Goal: Check status

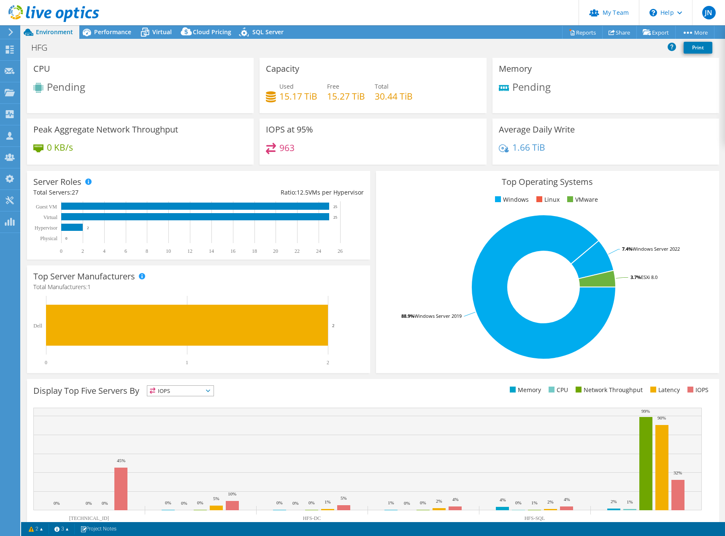
select select "USD"
click at [100, 36] on div "Performance" at bounding box center [108, 32] width 58 height 14
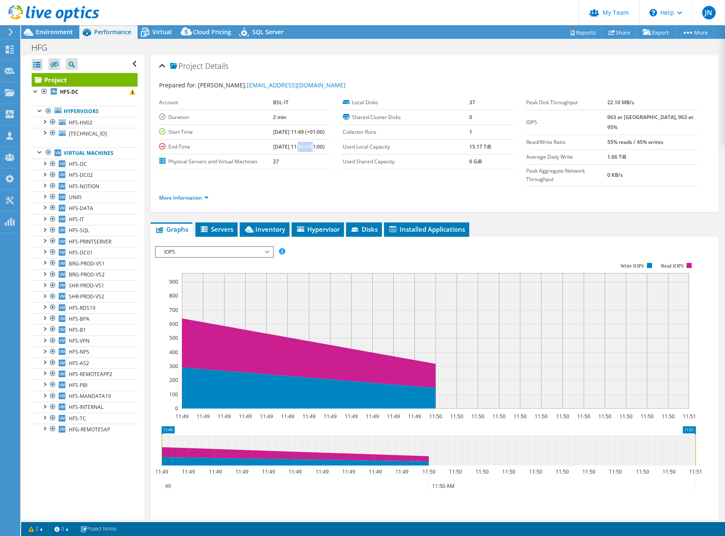
drag, startPoint x: 289, startPoint y: 149, endPoint x: 305, endPoint y: 146, distance: 16.3
click at [305, 146] on b "09/05/2025, 11:51 (+01:00)" at bounding box center [299, 146] width 52 height 7
click at [306, 146] on b "09/05/2025, 11:51 (+01:00)" at bounding box center [299, 146] width 52 height 7
click at [279, 115] on td "2 min" at bounding box center [301, 117] width 57 height 15
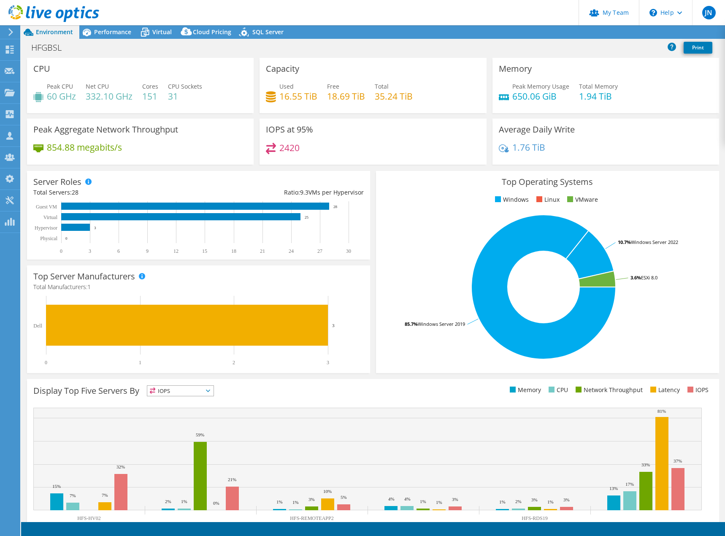
select select "USD"
click at [110, 31] on span "Performance" at bounding box center [112, 32] width 37 height 8
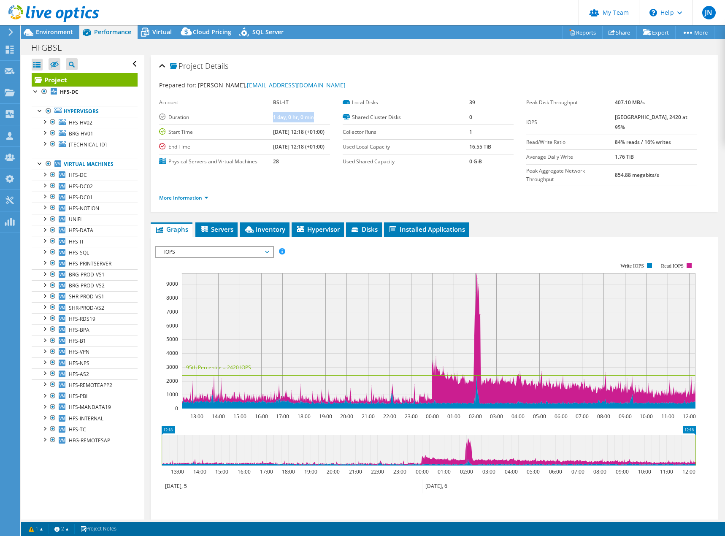
drag, startPoint x: 257, startPoint y: 119, endPoint x: 307, endPoint y: 118, distance: 50.7
click at [307, 118] on tr "Duration 1 day, 0 hr, 0 min" at bounding box center [244, 117] width 171 height 15
click at [307, 118] on td "1 day, 0 hr, 0 min" at bounding box center [301, 117] width 57 height 15
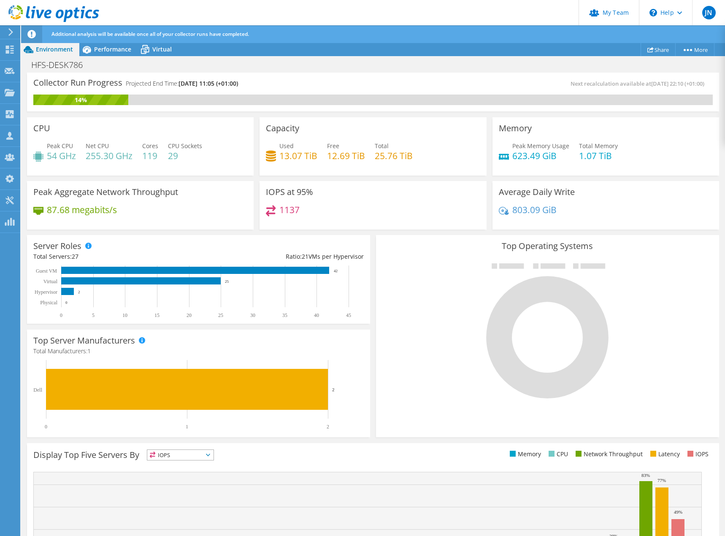
drag, startPoint x: 189, startPoint y: 83, endPoint x: 255, endPoint y: 91, distance: 66.8
click at [255, 91] on div "Collector Run Progress Projected End Time: 09/09/2025, 11:05 (+01:00)" at bounding box center [203, 87] width 340 height 16
click at [275, 84] on div "Collector Run Progress Projected End Time: 09/09/2025, 11:05 (+01:00)" at bounding box center [203, 87] width 340 height 16
click at [329, 90] on div "Collector Run Progress Projected End Time: 09/09/2025, 11:05 (+01:00)" at bounding box center [203, 87] width 340 height 16
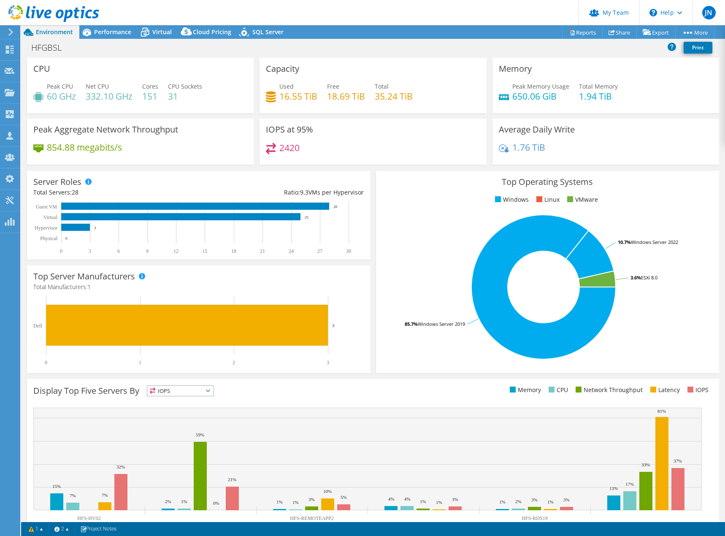
select select "USD"
